Goal: Consume media (video, audio): Consume media (video, audio)

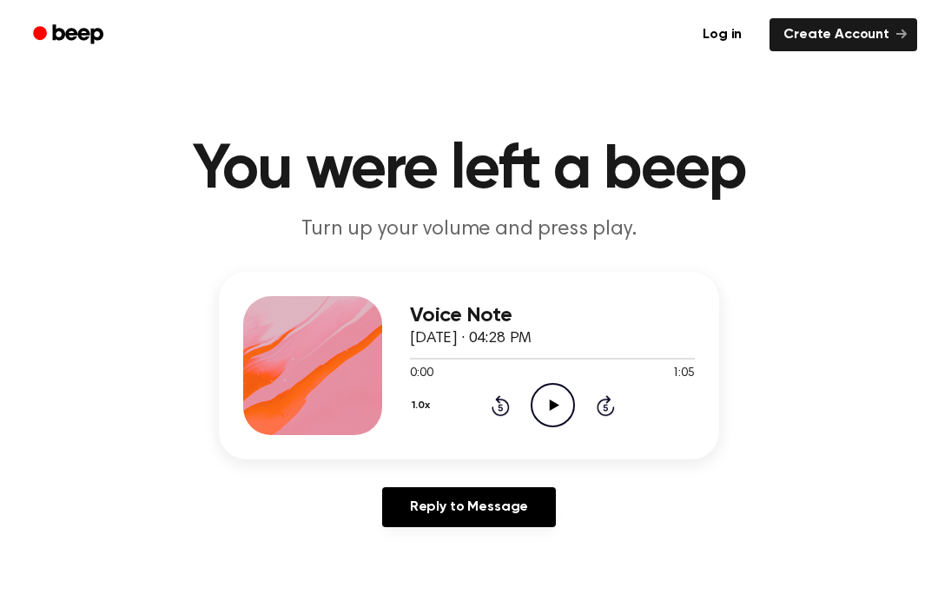
click at [546, 394] on icon "Play Audio" at bounding box center [553, 405] width 44 height 44
click at [557, 404] on icon "Play Audio" at bounding box center [553, 405] width 44 height 44
click at [549, 405] on icon at bounding box center [553, 405] width 8 height 11
click at [543, 401] on icon "Play Audio" at bounding box center [553, 405] width 44 height 44
click at [550, 407] on icon at bounding box center [553, 405] width 8 height 11
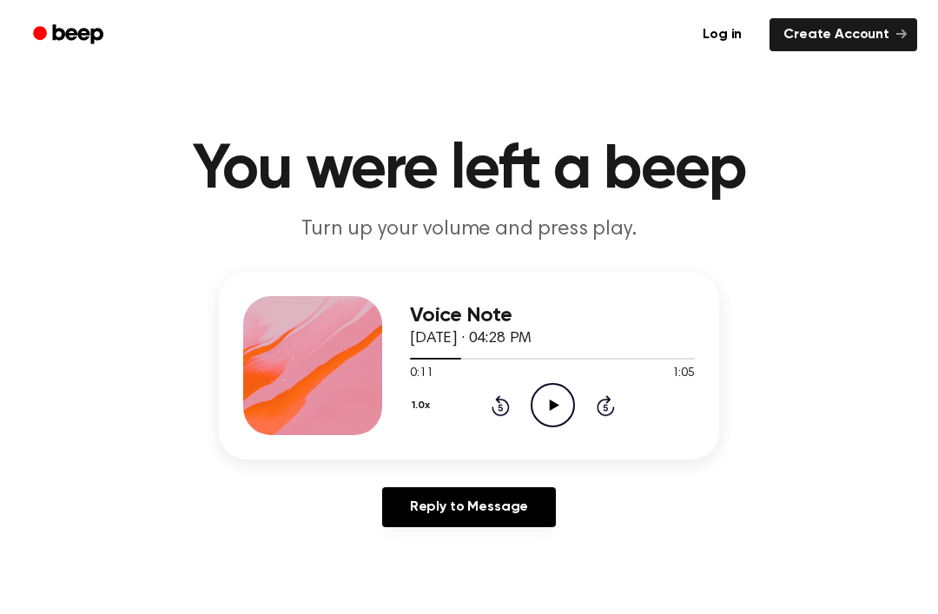
click at [501, 421] on div "1.0x Rewind 5 seconds Play Audio Skip 5 seconds" at bounding box center [552, 405] width 285 height 44
click at [509, 407] on icon at bounding box center [501, 405] width 18 height 21
click at [491, 401] on icon "Rewind 5 seconds" at bounding box center [500, 405] width 19 height 23
click at [492, 405] on icon "Rewind 5 seconds" at bounding box center [500, 405] width 19 height 23
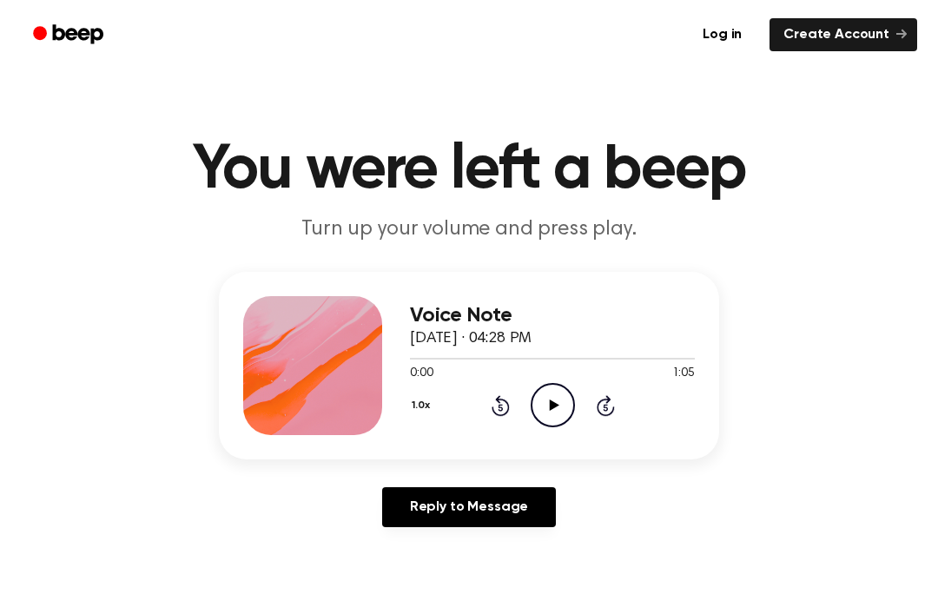
click at [556, 405] on icon at bounding box center [554, 405] width 10 height 11
click at [558, 405] on icon "Pause Audio" at bounding box center [553, 405] width 44 height 44
click at [560, 412] on icon "Play Audio" at bounding box center [553, 405] width 44 height 44
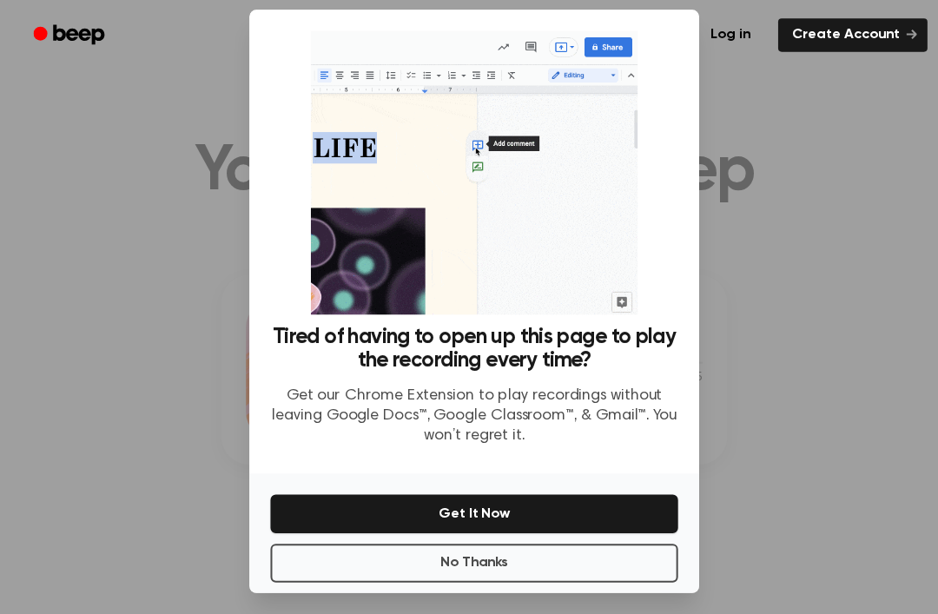
scroll to position [56, 0]
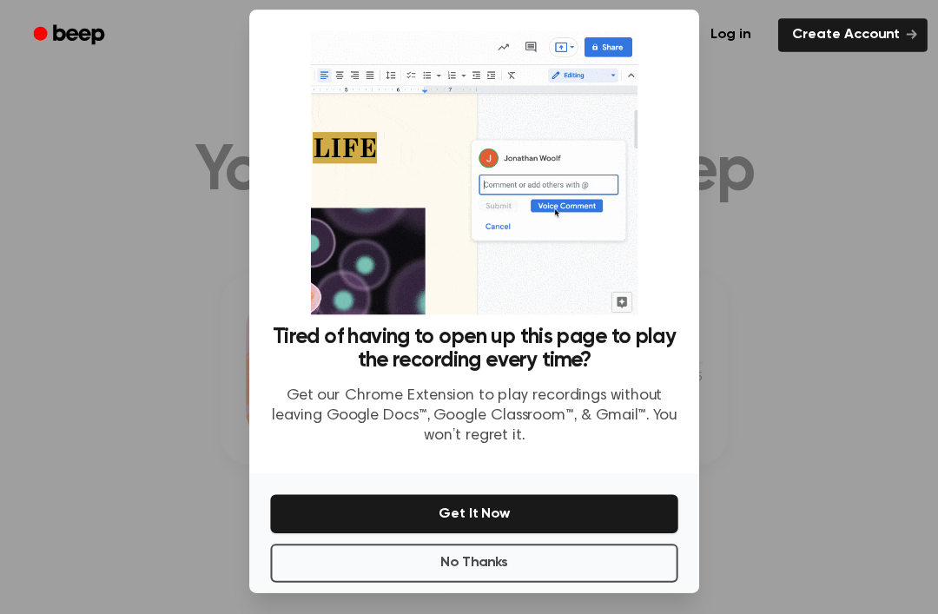
click at [622, 542] on button "No Thanks" at bounding box center [469, 557] width 403 height 38
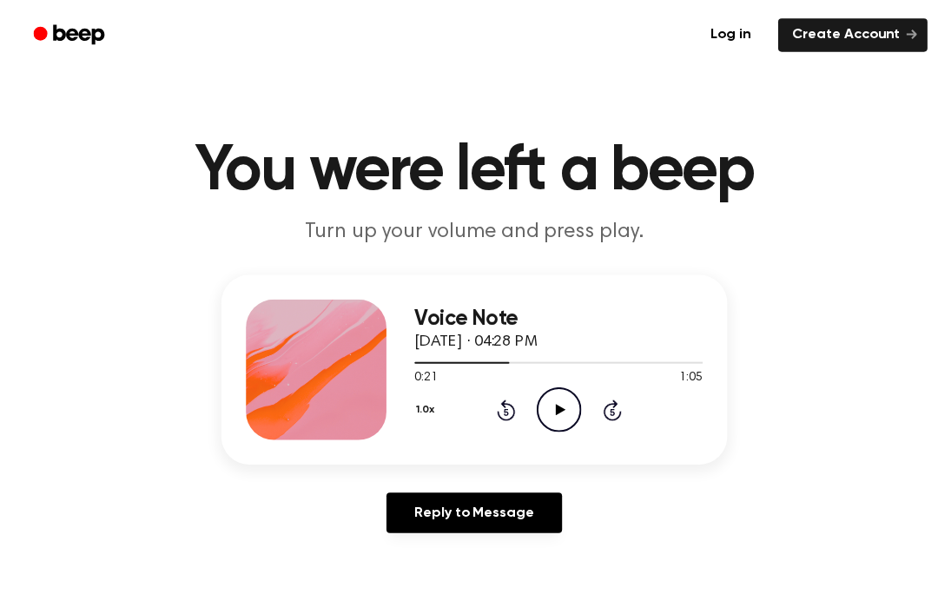
click at [579, 401] on div "1.0x Rewind 5 seconds Play Audio Skip 5 seconds" at bounding box center [552, 405] width 285 height 44
click at [559, 402] on icon "Play Audio" at bounding box center [553, 405] width 44 height 44
click at [530, 514] on link "Reply to Message" at bounding box center [469, 507] width 174 height 40
click at [550, 399] on icon "Play Audio" at bounding box center [553, 405] width 44 height 44
